Goal: Check status: Check status

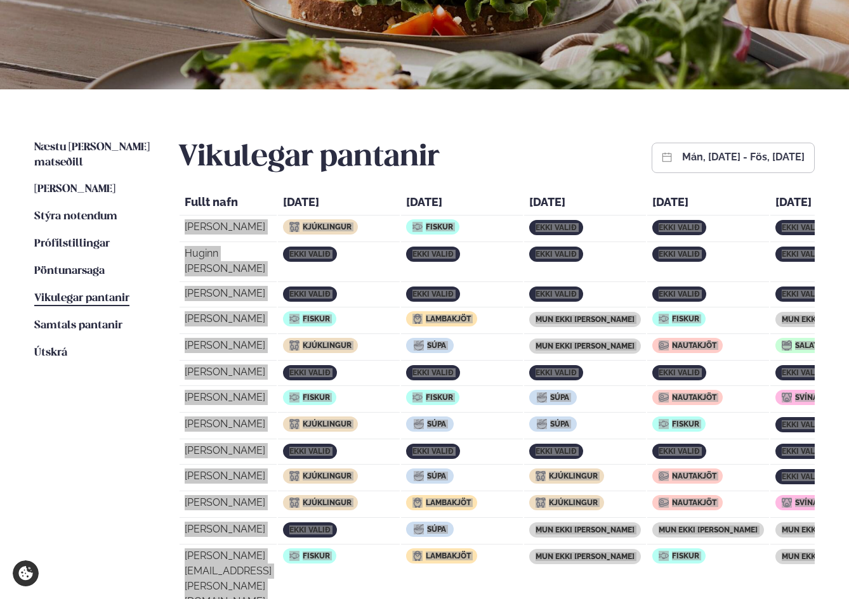
scroll to position [175, 0]
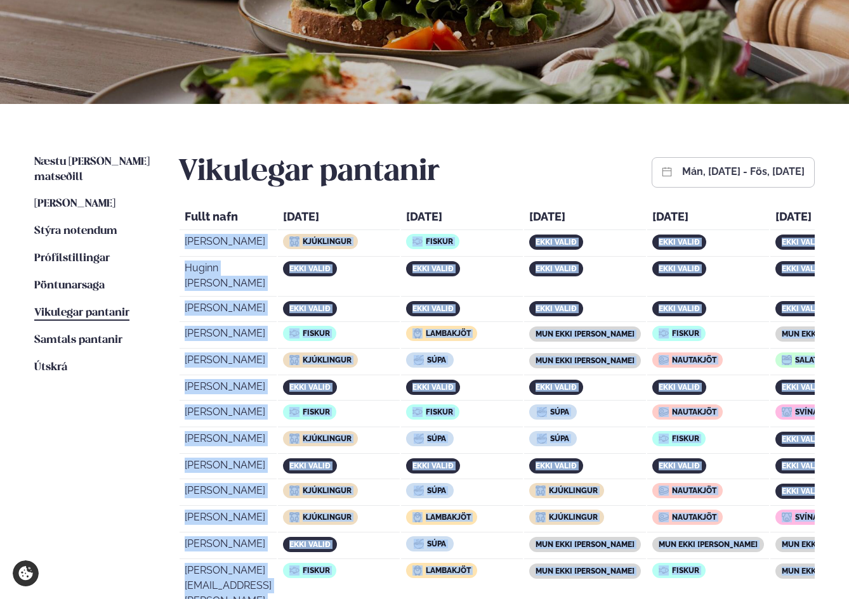
click at [103, 308] on span "Vikulegar pantanir" at bounding box center [81, 313] width 95 height 11
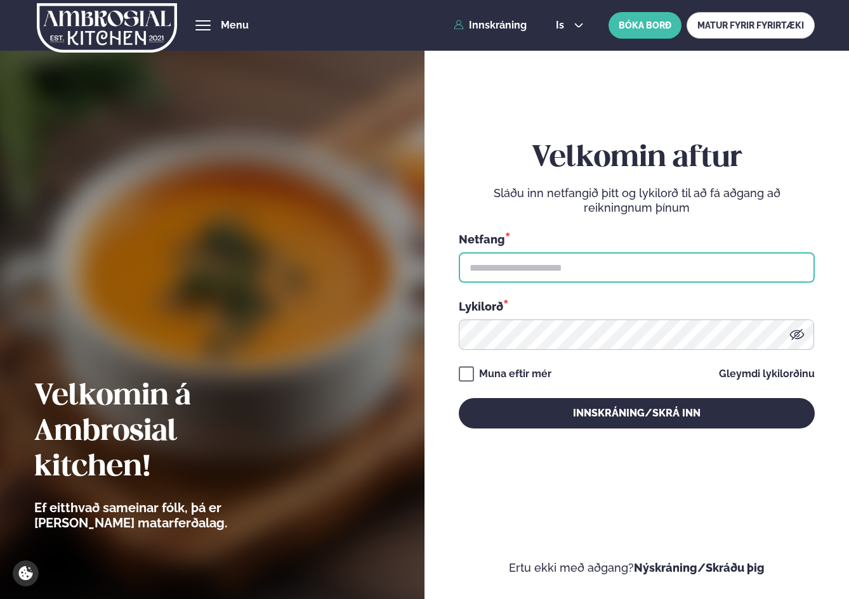
click at [563, 263] on input "text" at bounding box center [637, 267] width 356 height 30
type input "**********"
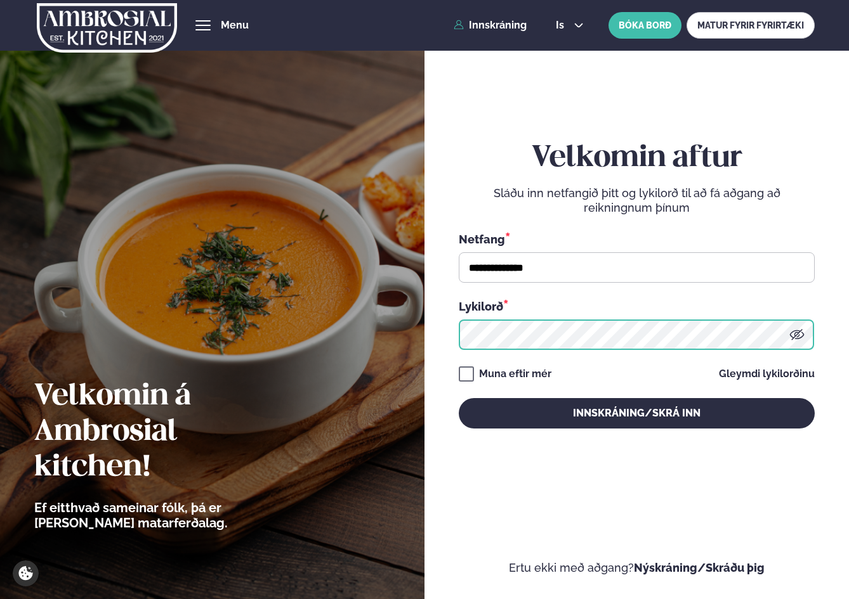
click at [459, 398] on button "Innskráning/Skrá inn" at bounding box center [637, 413] width 356 height 30
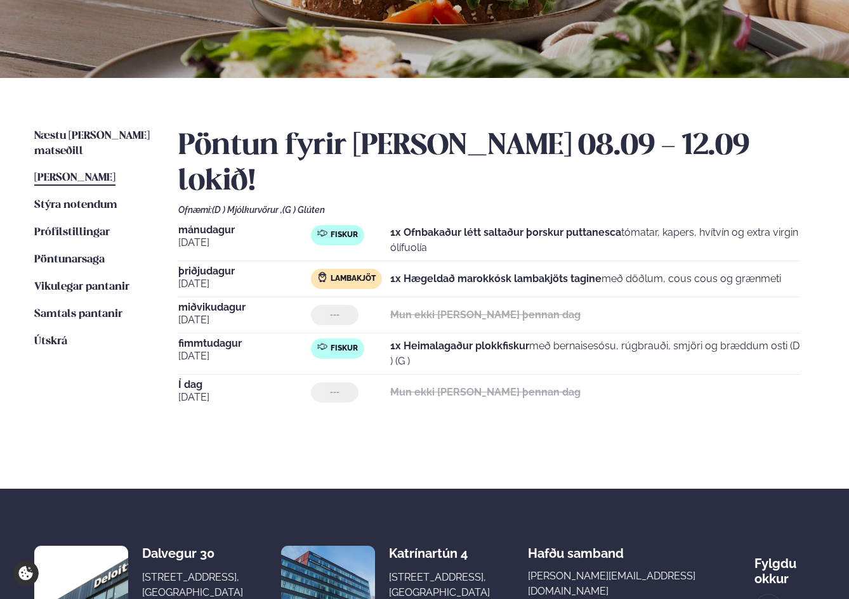
scroll to position [211, 0]
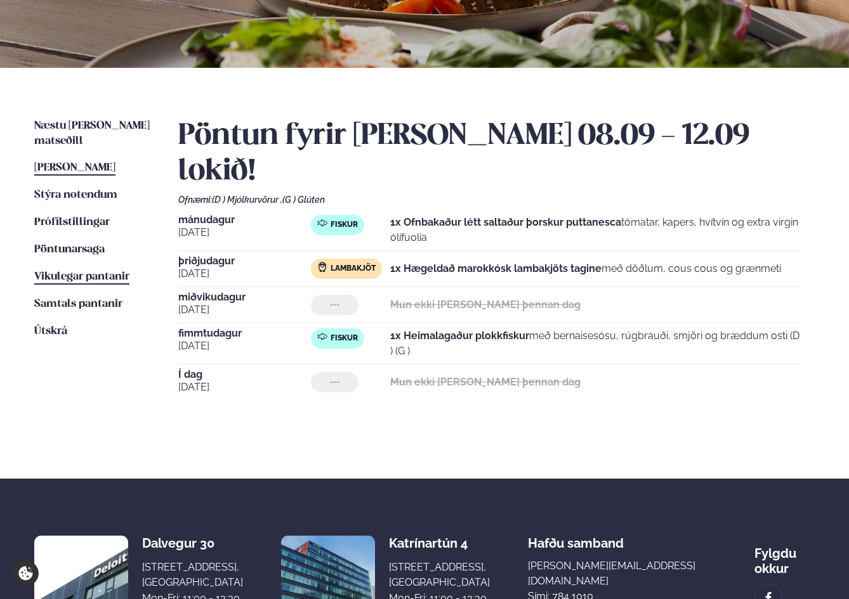
click at [68, 271] on span "Vikulegar pantanir" at bounding box center [81, 276] width 95 height 11
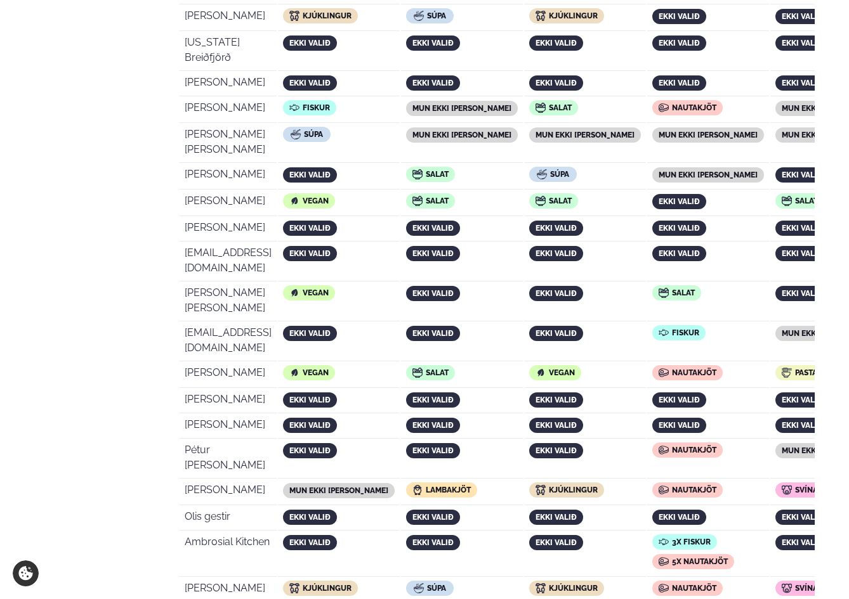
scroll to position [2523, 0]
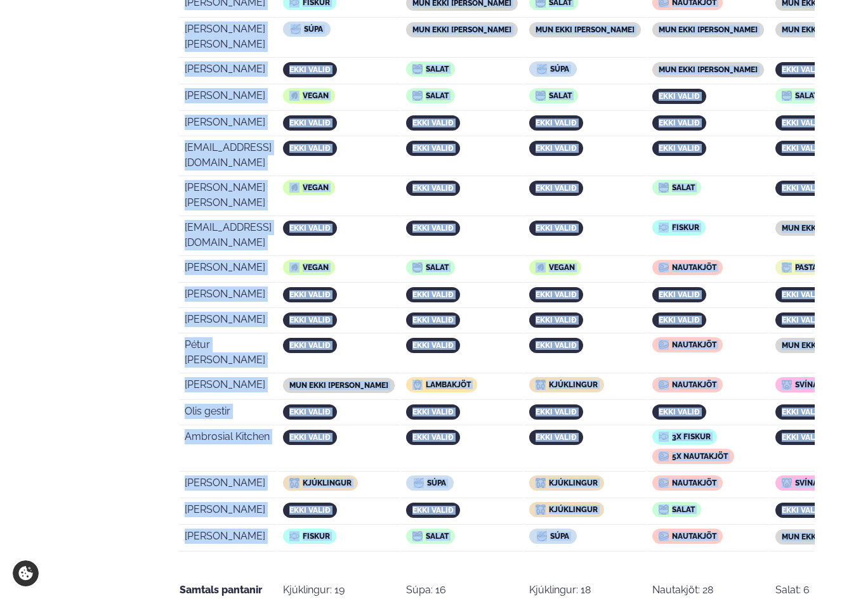
drag, startPoint x: 183, startPoint y: 180, endPoint x: 805, endPoint y: 171, distance: 621.6
